Goal: Task Accomplishment & Management: Manage account settings

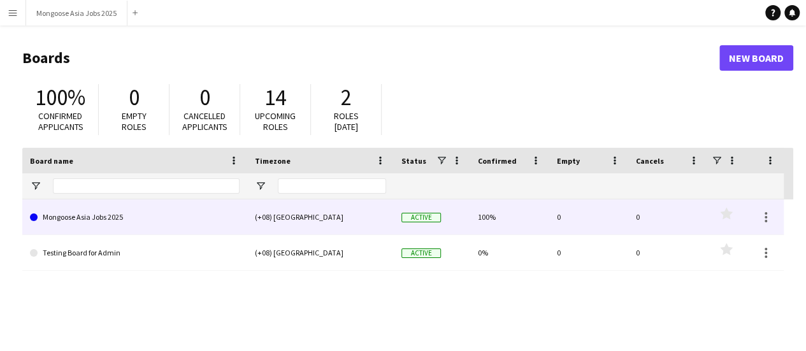
click at [192, 224] on link "Mongoose Asia Jobs 2025" at bounding box center [135, 217] width 210 height 36
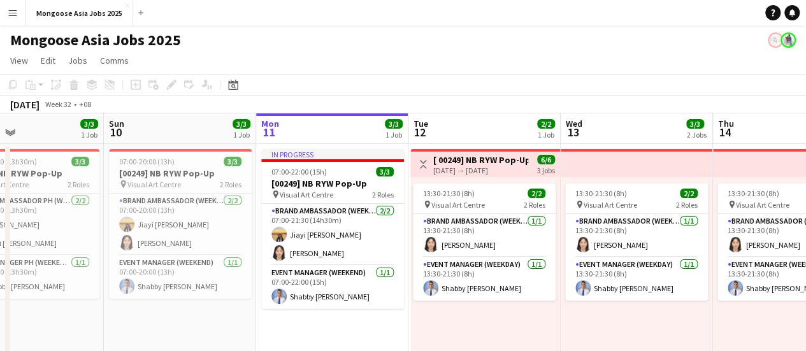
scroll to position [0, 352]
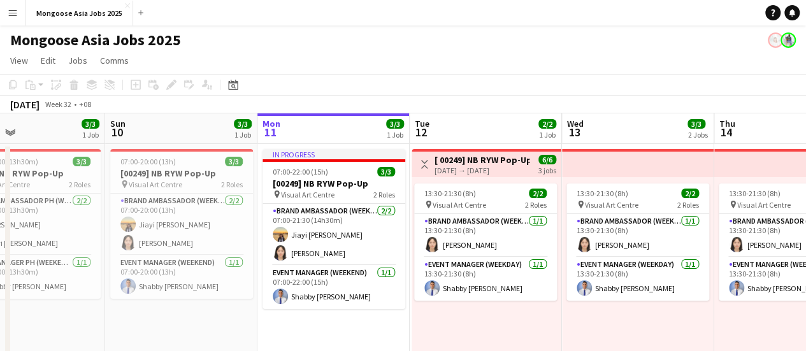
drag, startPoint x: 227, startPoint y: 336, endPoint x: 332, endPoint y: 320, distance: 106.3
click at [332, 320] on app-calendar-viewport "Thu 7 4/4 2 Jobs Fri 8 3/3 2 Jobs Sat 9 3/3 1 Job Sun 10 3/3 1 Job Mon 11 3/3 1…" at bounding box center [403, 317] width 806 height 408
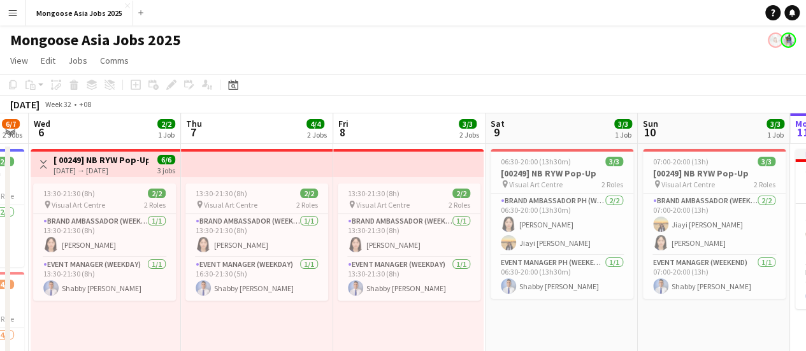
scroll to position [0, 274]
drag, startPoint x: 218, startPoint y: 321, endPoint x: 751, endPoint y: 309, distance: 533.8
click at [751, 309] on app-calendar-viewport "Mon 4 Tue 5 6/7 2 Jobs Wed 6 2/2 1 Job Thu 7 4/4 2 Jobs Fri 8 3/3 2 Jobs Sat 9 …" at bounding box center [403, 317] width 806 height 408
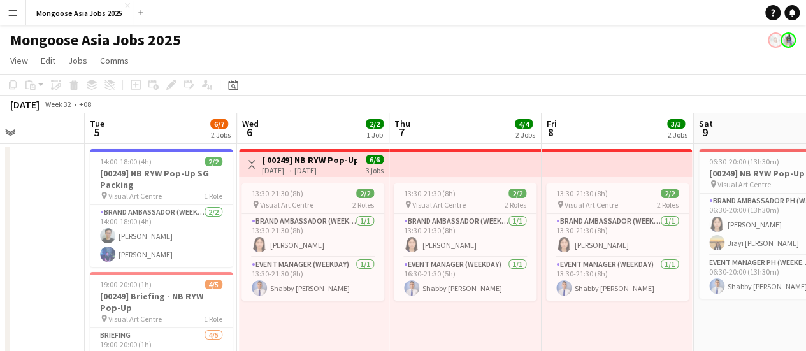
scroll to position [0, 376]
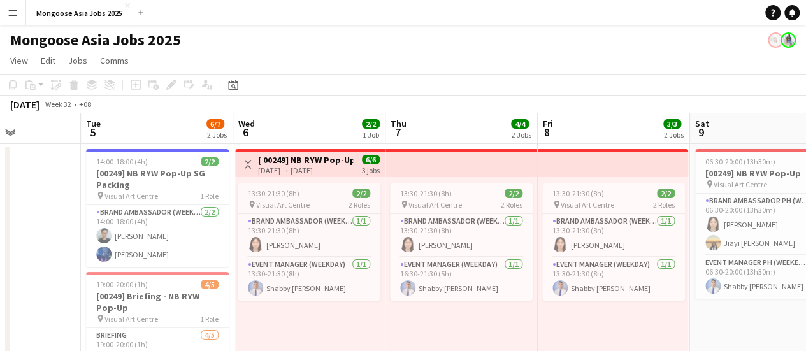
drag, startPoint x: 324, startPoint y: 317, endPoint x: 527, endPoint y: 318, distance: 203.2
click at [527, 318] on app-calendar-viewport "Sat 2 Sun 3 Mon 4 Tue 5 6/7 2 Jobs Wed 6 2/2 1 Job Thu 7 4/4 2 Jobs Fri 8 3/3 2…" at bounding box center [403, 317] width 806 height 408
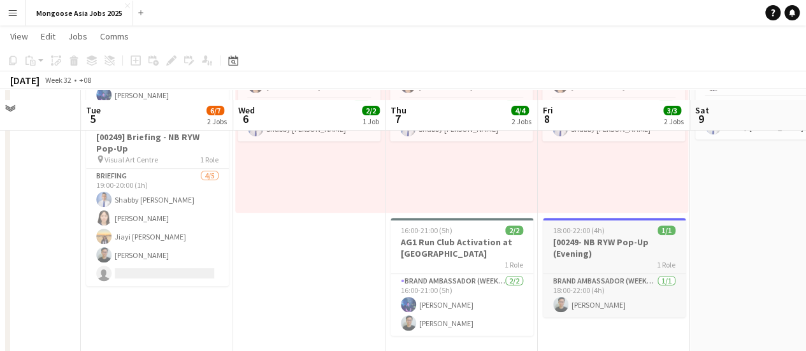
scroll to position [169, 0]
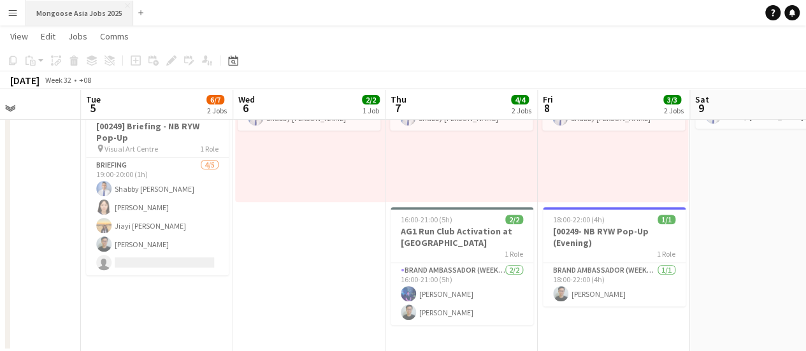
click at [70, 6] on button "Mongoose Asia Jobs 2025 Close" at bounding box center [79, 13] width 107 height 25
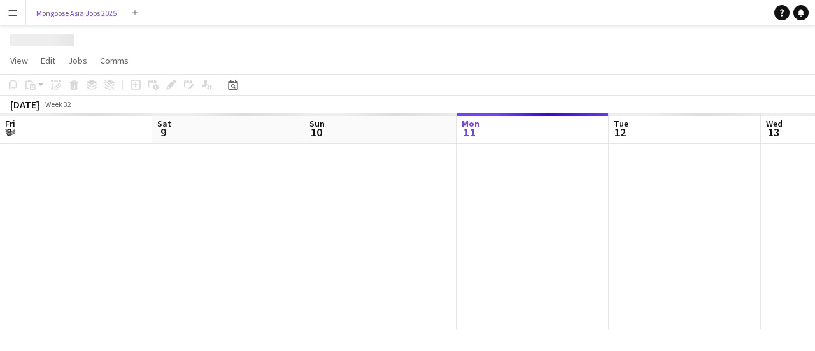
scroll to position [0, 304]
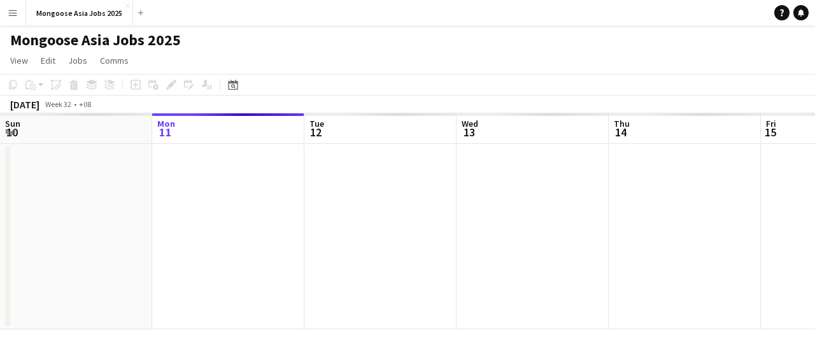
click at [21, 17] on button "Menu" at bounding box center [12, 12] width 25 height 25
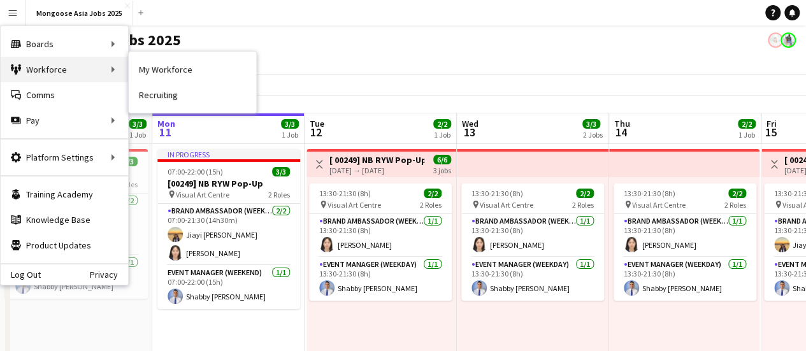
click at [57, 61] on div "Workforce Workforce" at bounding box center [64, 69] width 127 height 25
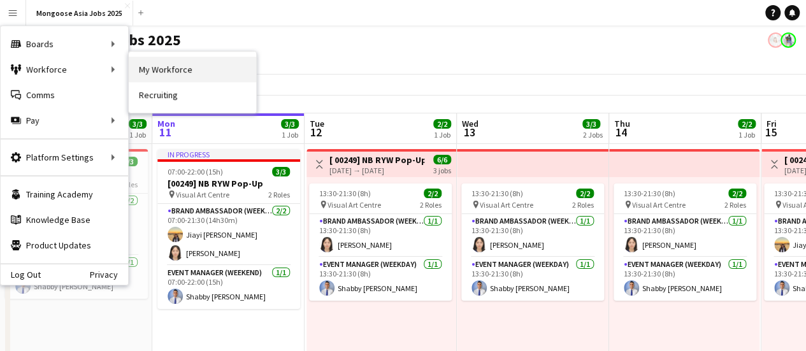
click at [162, 71] on link "My Workforce" at bounding box center [192, 69] width 127 height 25
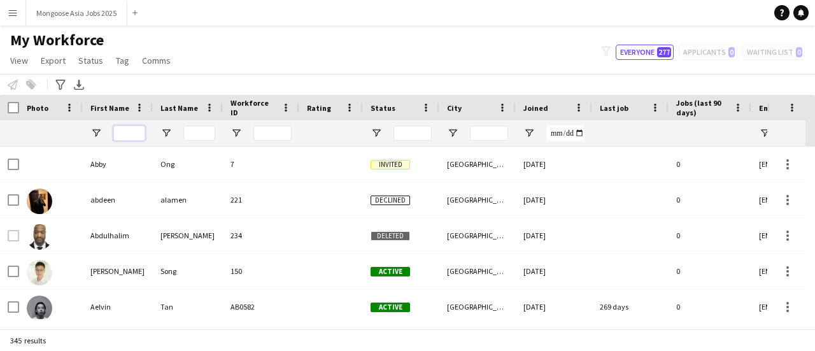
click at [124, 128] on input "First Name Filter Input" at bounding box center [129, 132] width 32 height 15
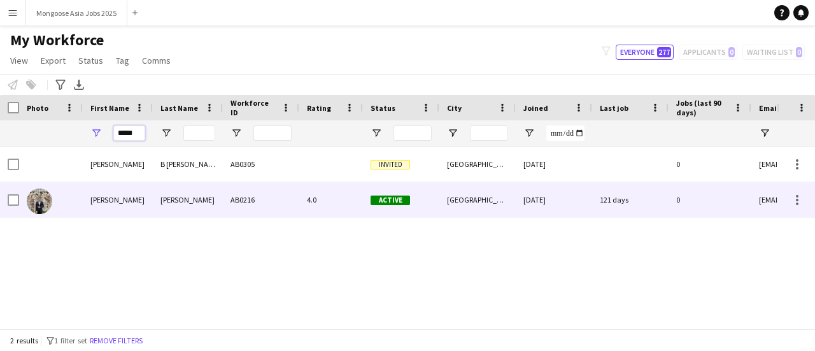
type input "*****"
click at [518, 210] on div "[DATE]" at bounding box center [554, 199] width 76 height 35
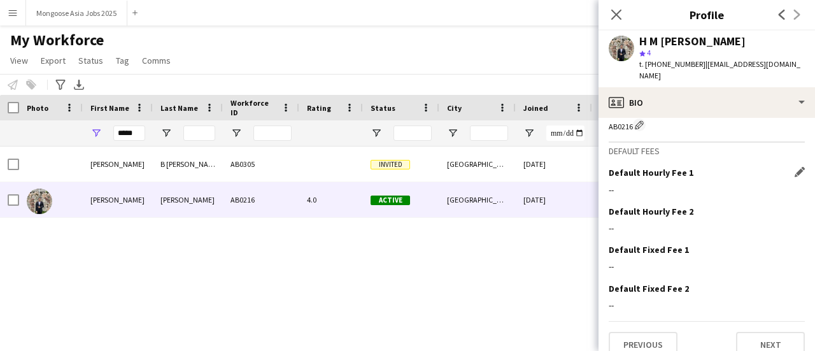
scroll to position [691, 0]
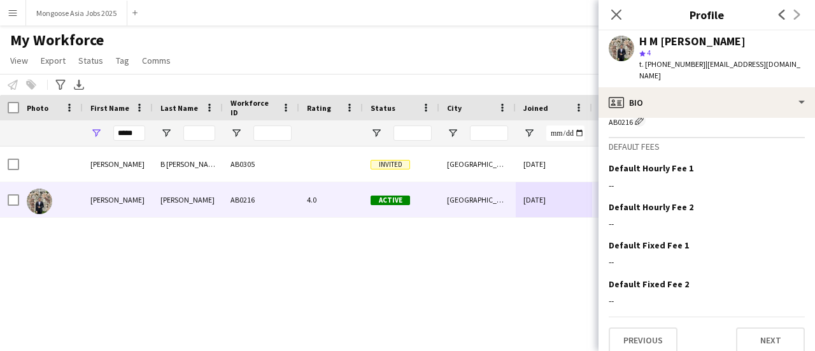
click at [550, 310] on div "[PERSON_NAME] B [PERSON_NAME] AB0305 Invited [GEOGRAPHIC_DATA] [DATE] 0 [EMAIL_…" at bounding box center [388, 232] width 777 height 173
click at [17, 13] on app-icon "Menu" at bounding box center [13, 13] width 10 height 10
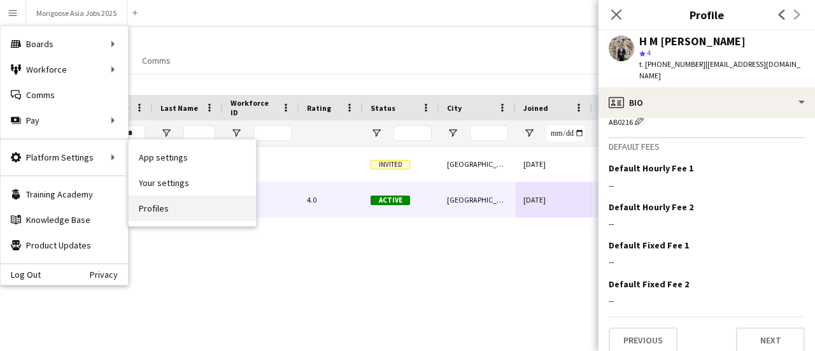
click at [159, 210] on link "Profiles" at bounding box center [192, 208] width 127 height 25
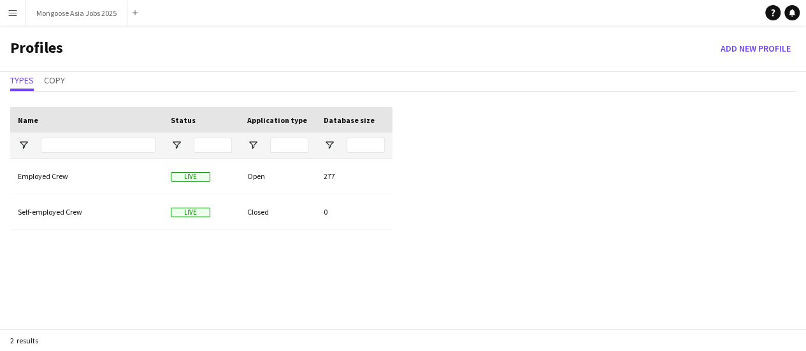
click at [18, 17] on button "Menu" at bounding box center [12, 12] width 25 height 25
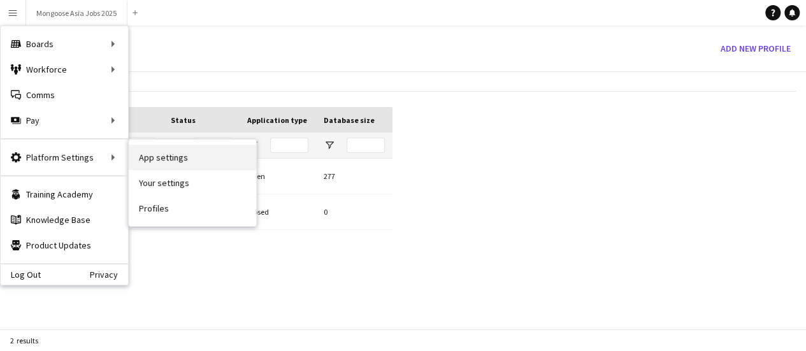
click at [190, 164] on link "App settings" at bounding box center [192, 157] width 127 height 25
